Goal: Transaction & Acquisition: Purchase product/service

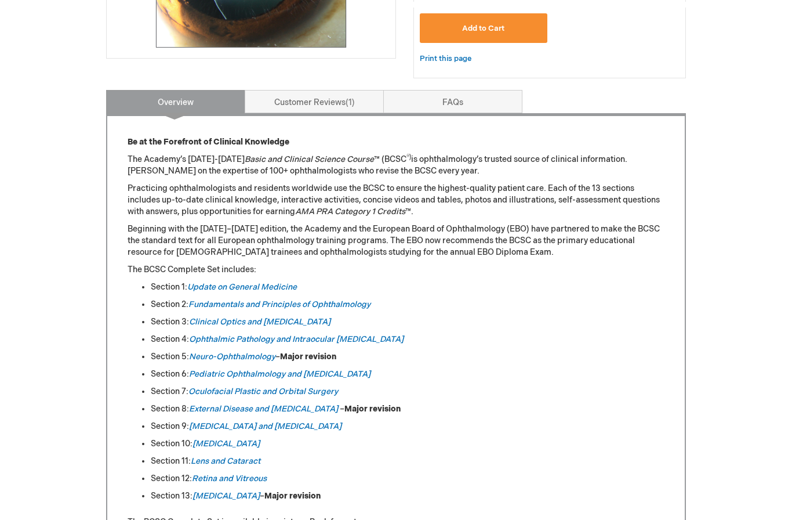
scroll to position [407, 0]
click at [325, 320] on link "Clinical Optics and [MEDICAL_DATA]" at bounding box center [260, 322] width 142 height 10
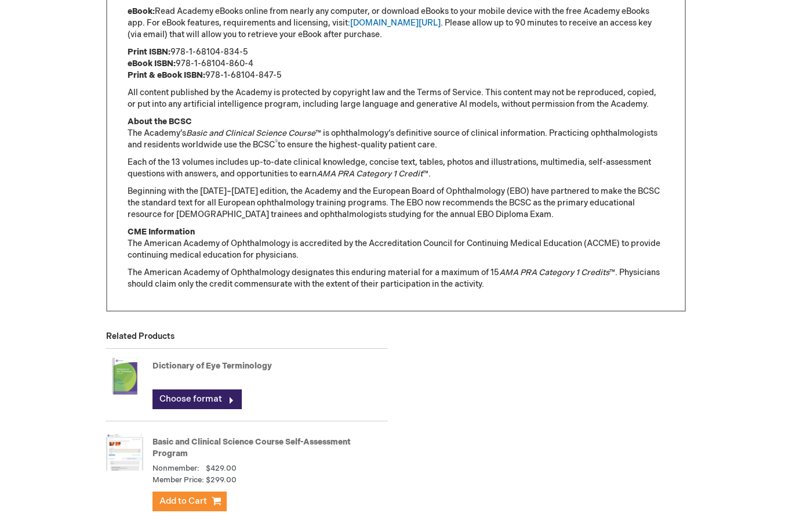
scroll to position [921, 0]
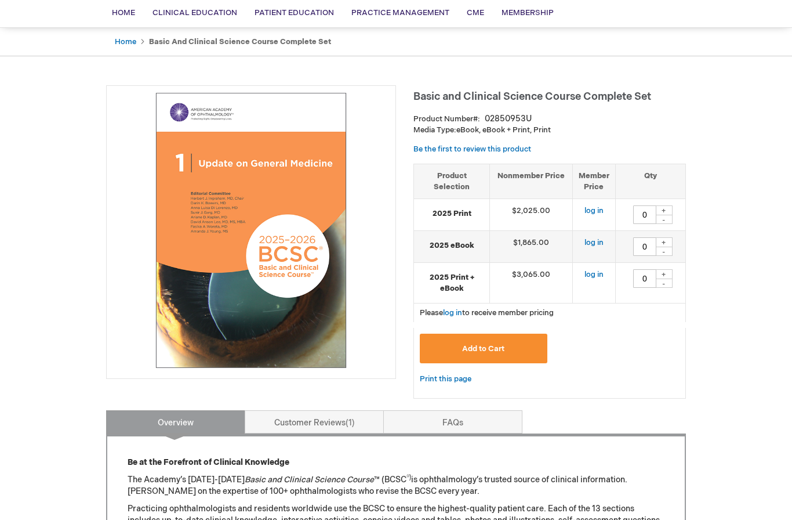
scroll to position [93, 0]
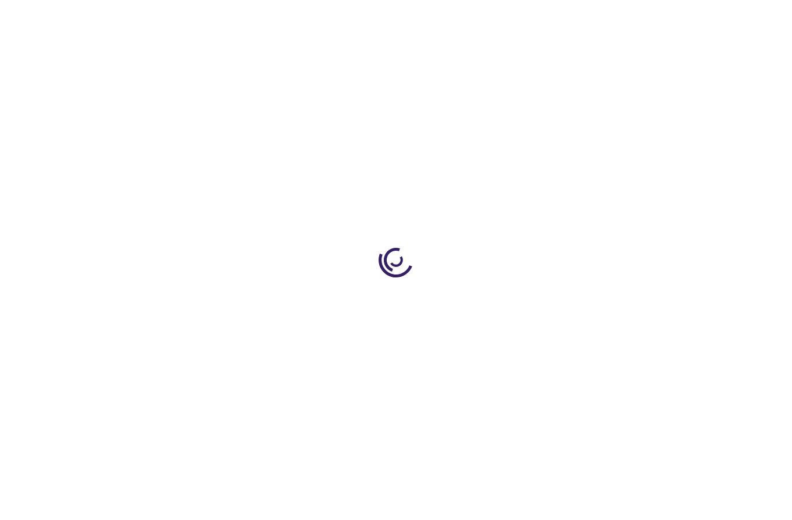
type input "0"
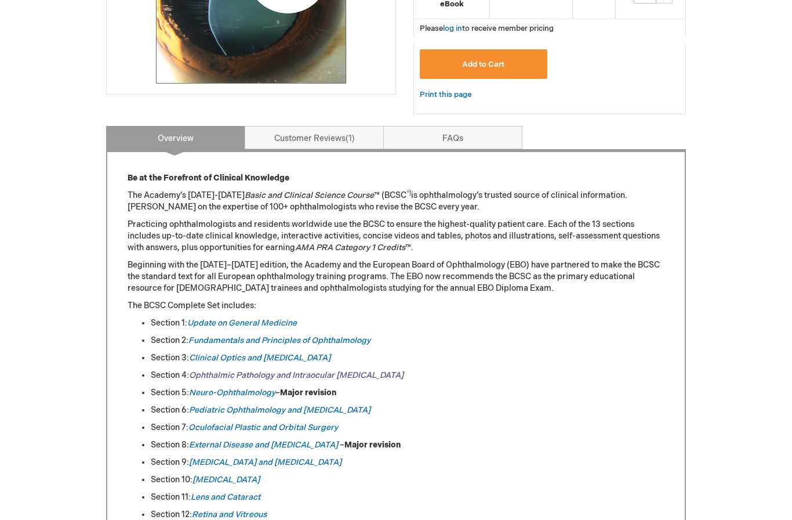
scroll to position [418, 0]
